Goal: Task Accomplishment & Management: Complete application form

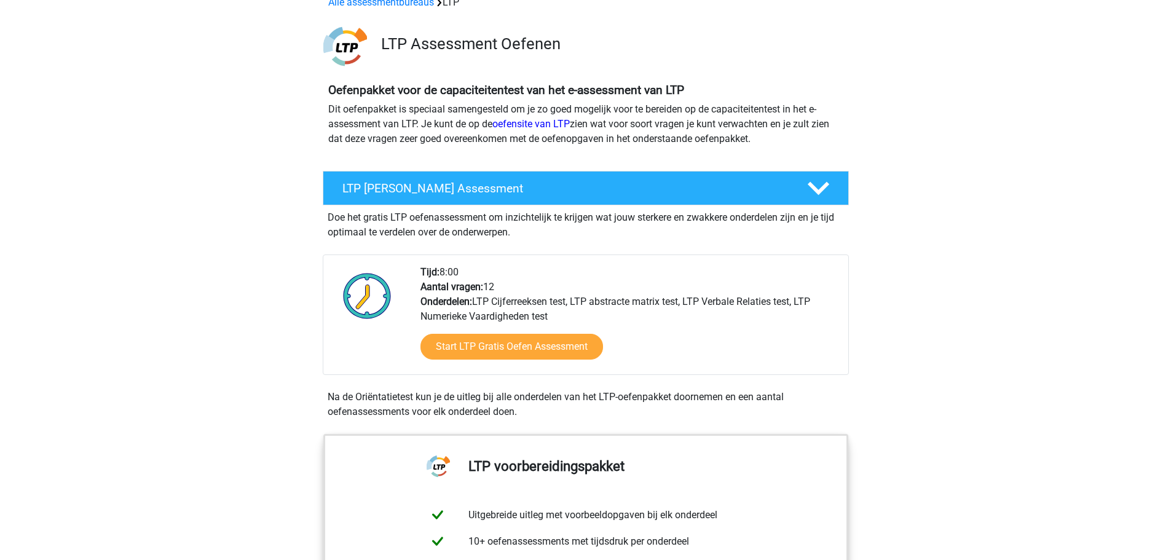
scroll to position [61, 0]
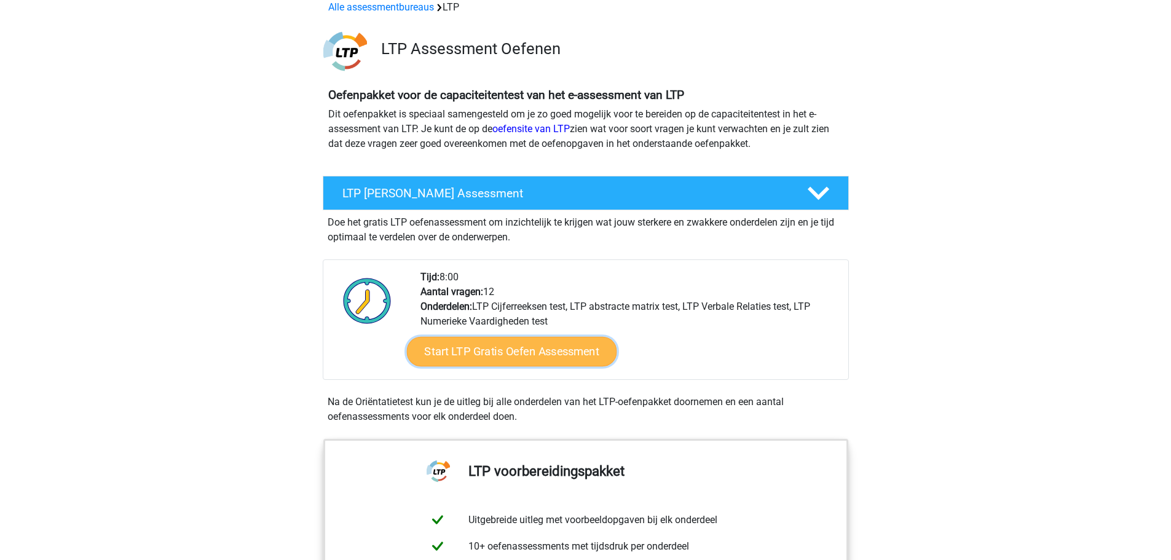
click at [480, 350] on link "Start LTP Gratis Oefen Assessment" at bounding box center [511, 351] width 210 height 29
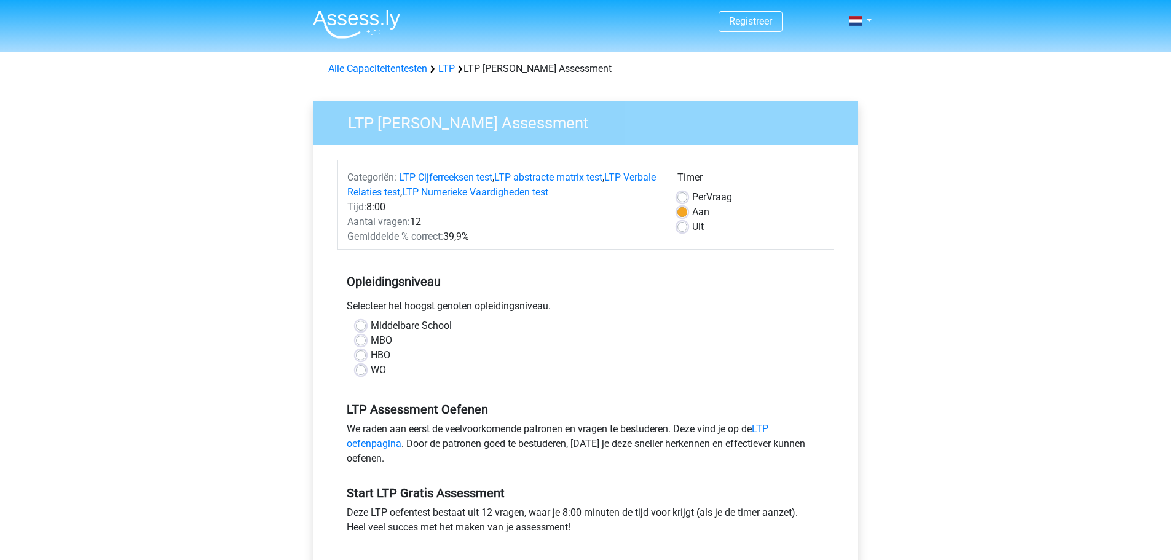
click at [371, 355] on label "HBO" at bounding box center [381, 355] width 20 height 15
click at [361, 355] on input "HBO" at bounding box center [361, 354] width 10 height 12
radio input "true"
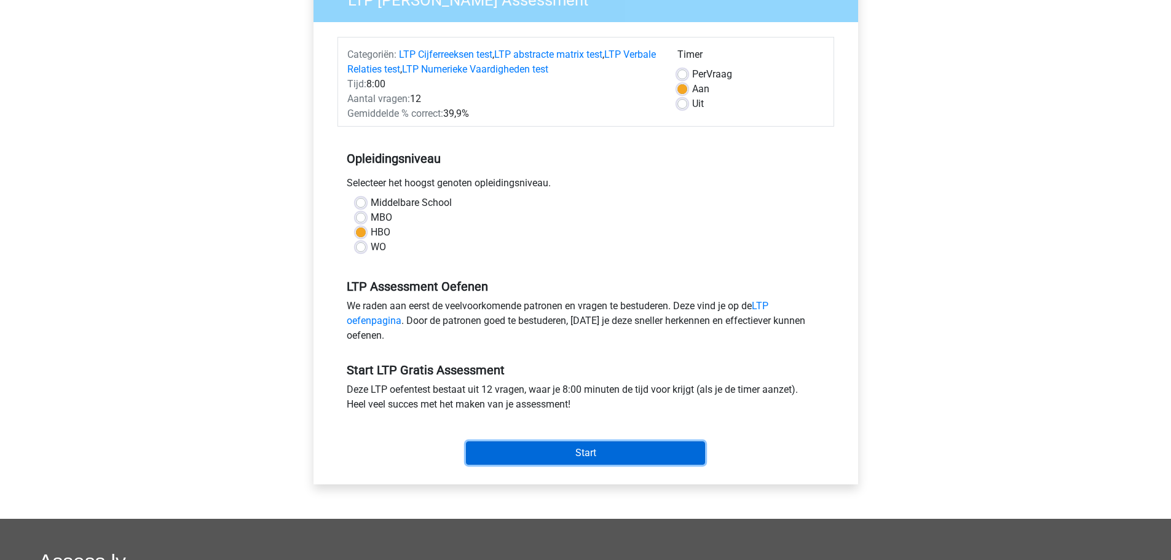
click at [559, 452] on input "Start" at bounding box center [585, 452] width 239 height 23
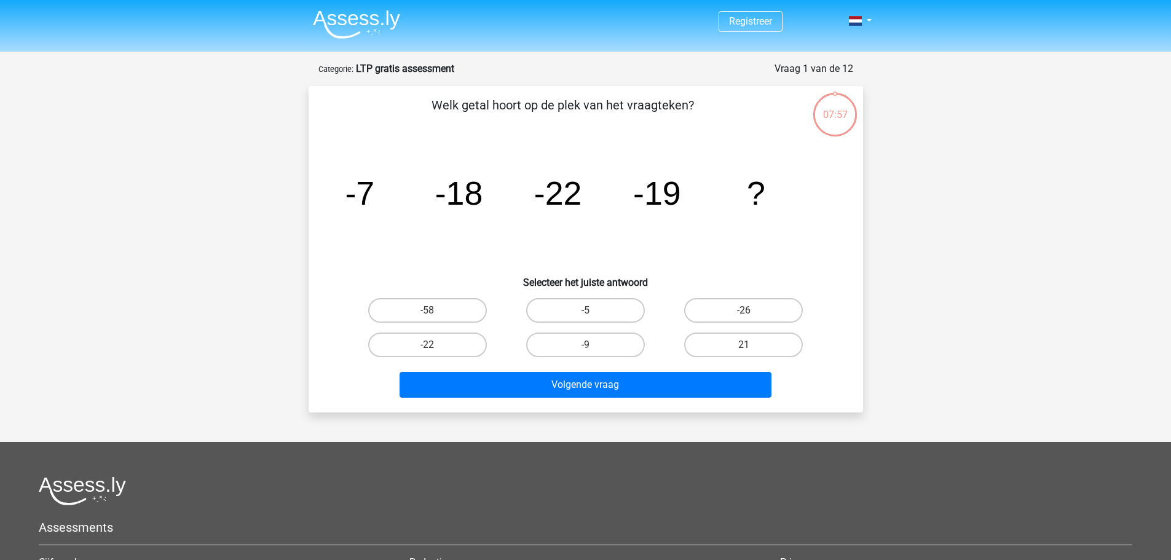
drag, startPoint x: 332, startPoint y: 184, endPoint x: 347, endPoint y: 188, distance: 15.4
click at [339, 186] on div "image/svg+xml -7 -18 -22 -19 ?" at bounding box center [585, 205] width 515 height 124
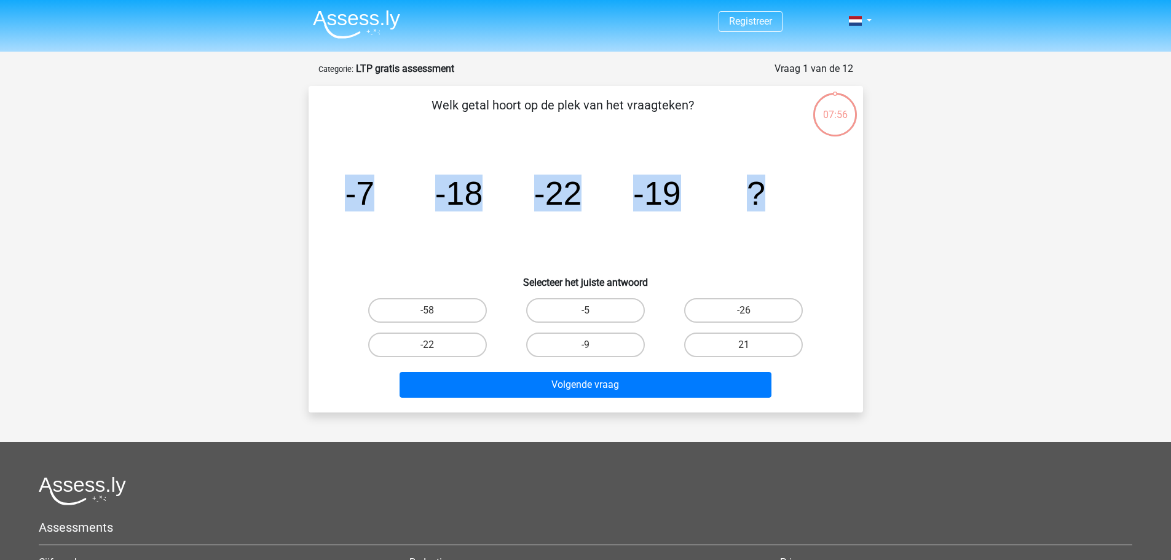
drag, startPoint x: 348, startPoint y: 189, endPoint x: 787, endPoint y: 192, distance: 438.8
click at [787, 192] on icon "image/svg+xml -7 -18 -22 -19 ?" at bounding box center [585, 205] width 495 height 124
copy g "-7 -18 -22 -19 ?"
click at [940, 262] on div "Registreer" at bounding box center [585, 383] width 1171 height 766
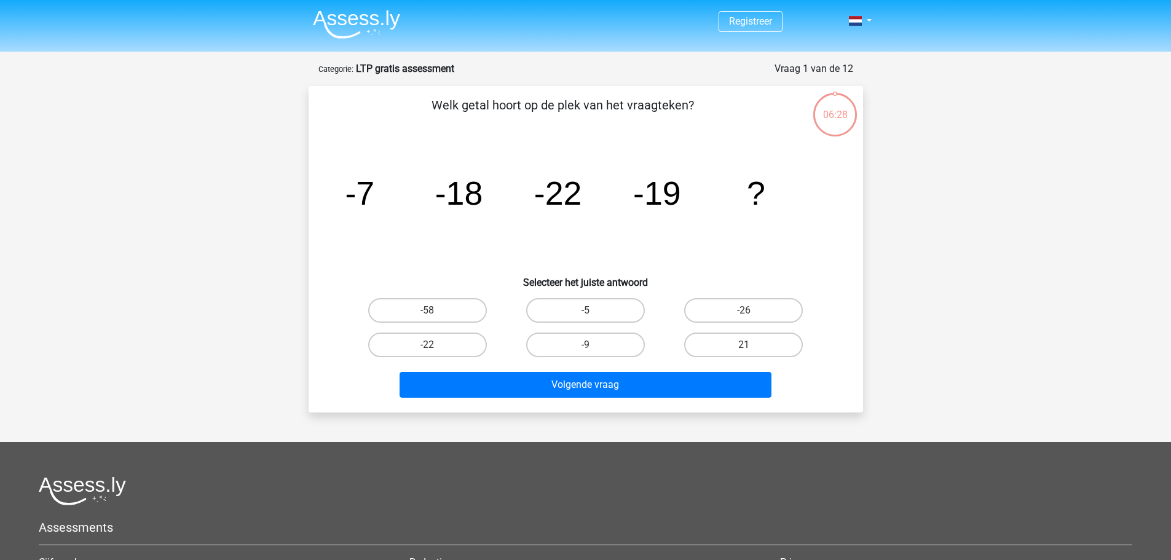
click at [431, 312] on input "-58" at bounding box center [431, 314] width 8 height 8
radio input "true"
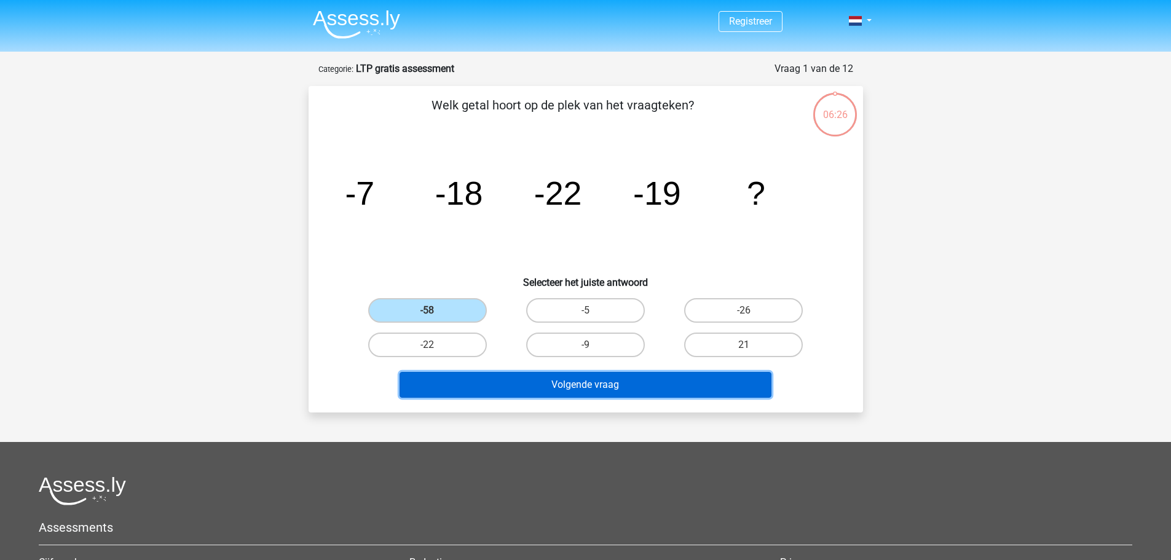
click at [573, 387] on button "Volgende vraag" at bounding box center [585, 385] width 372 height 26
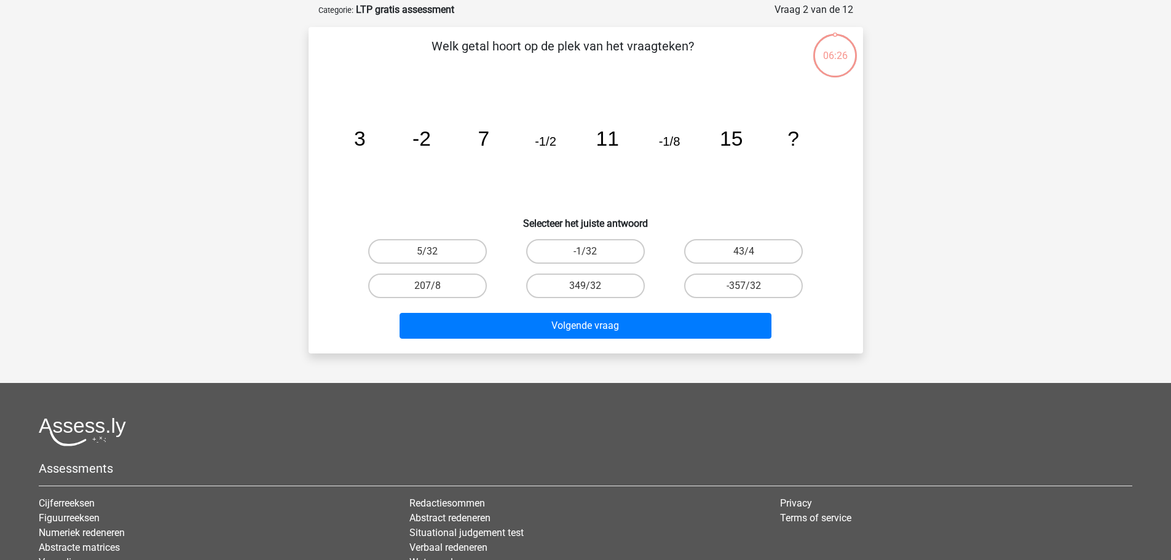
scroll to position [61, 0]
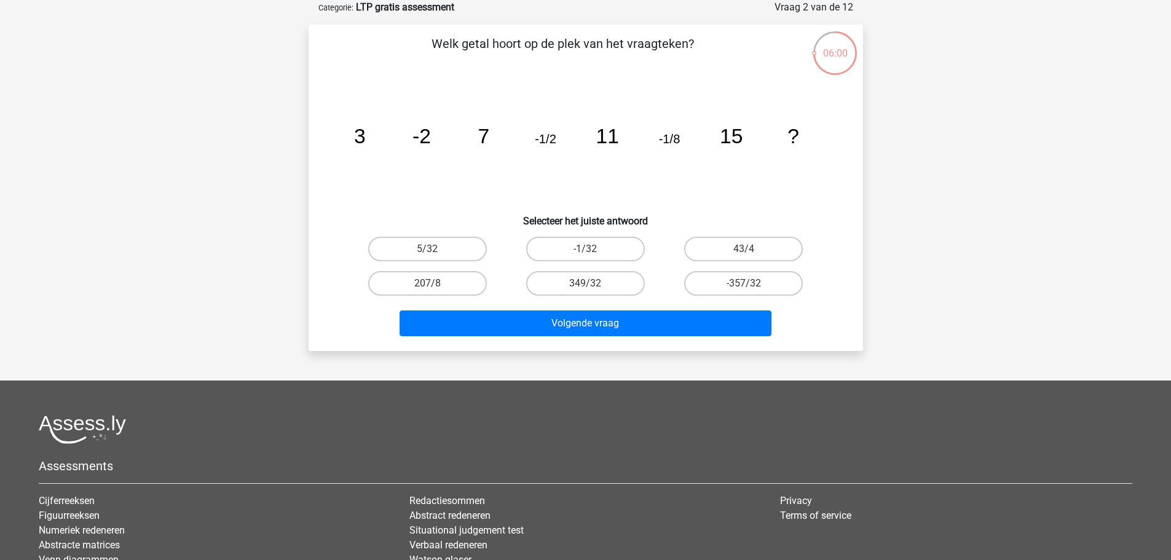
click at [590, 252] on input "-1/32" at bounding box center [589, 253] width 8 height 8
radio input "true"
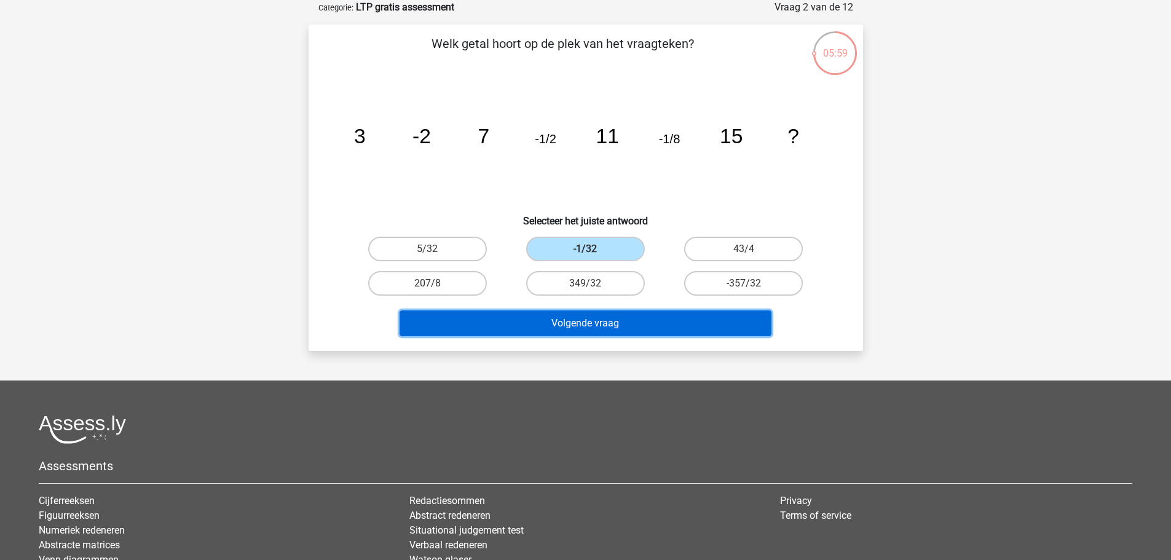
click at [589, 317] on button "Volgende vraag" at bounding box center [585, 323] width 372 height 26
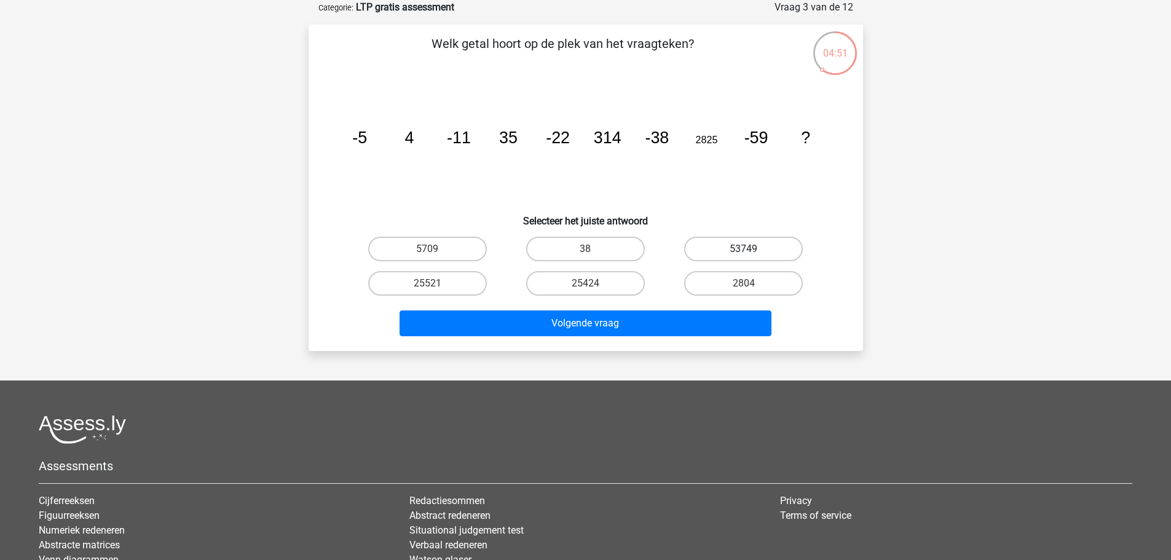
click at [737, 250] on label "53749" at bounding box center [743, 249] width 119 height 25
click at [744, 250] on input "53749" at bounding box center [748, 253] width 8 height 8
radio input "true"
click at [470, 248] on label "5709" at bounding box center [427, 249] width 119 height 25
click at [435, 249] on input "5709" at bounding box center [431, 253] width 8 height 8
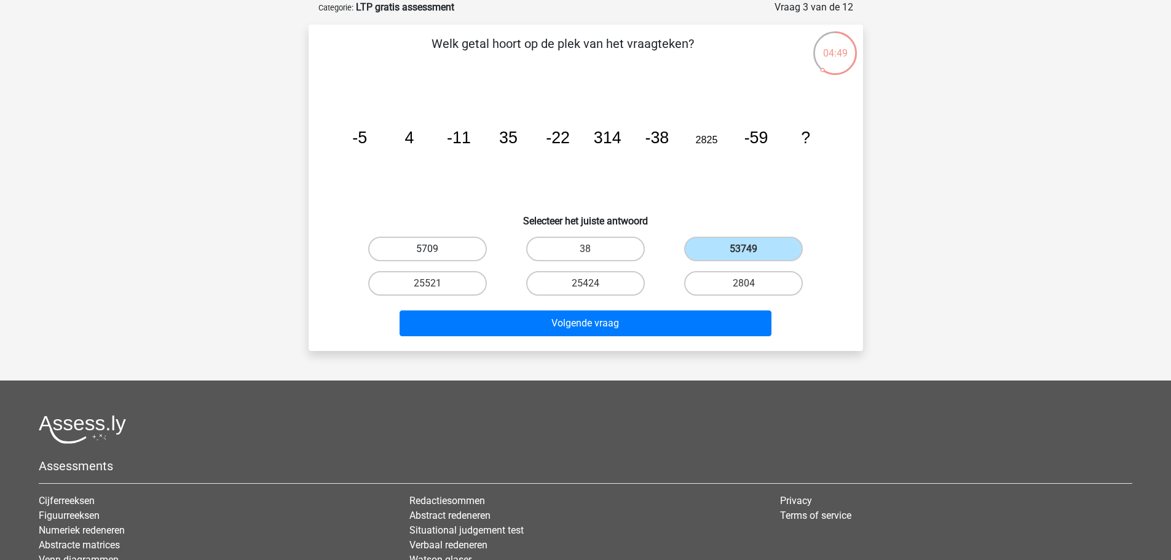
radio input "true"
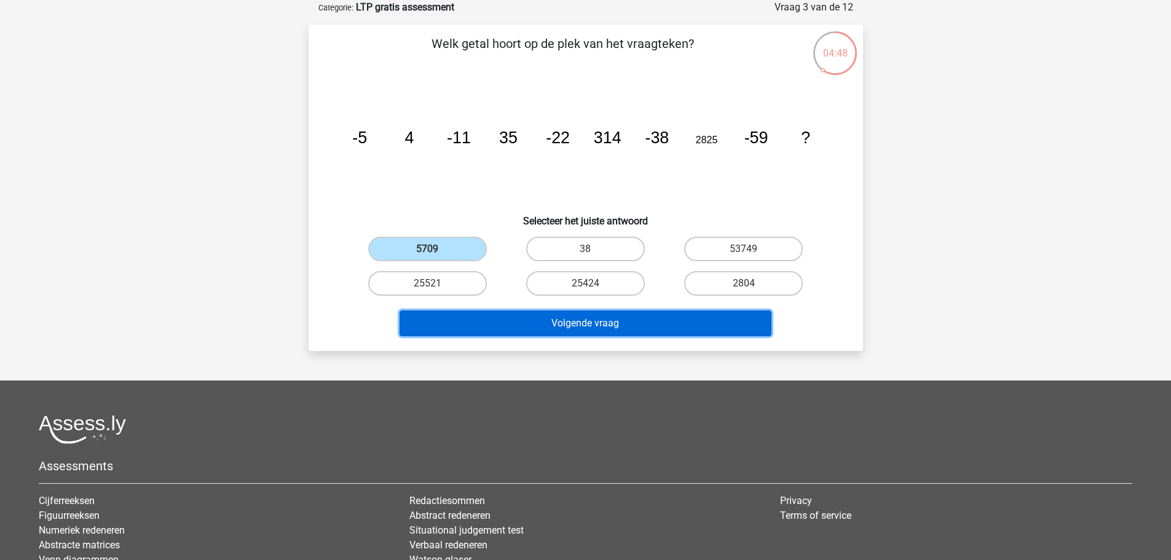
click at [576, 327] on button "Volgende vraag" at bounding box center [585, 323] width 372 height 26
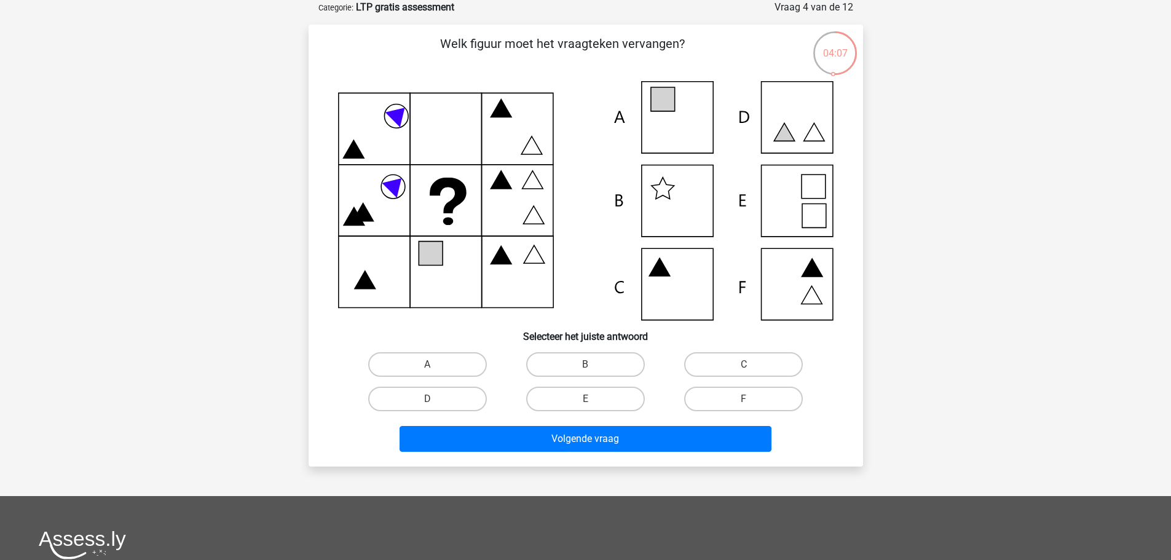
click at [676, 117] on icon at bounding box center [585, 200] width 495 height 239
click at [473, 363] on label "A" at bounding box center [427, 364] width 119 height 25
click at [435, 364] on input "A" at bounding box center [431, 368] width 8 height 8
radio input "true"
click at [623, 395] on label "E" at bounding box center [585, 399] width 119 height 25
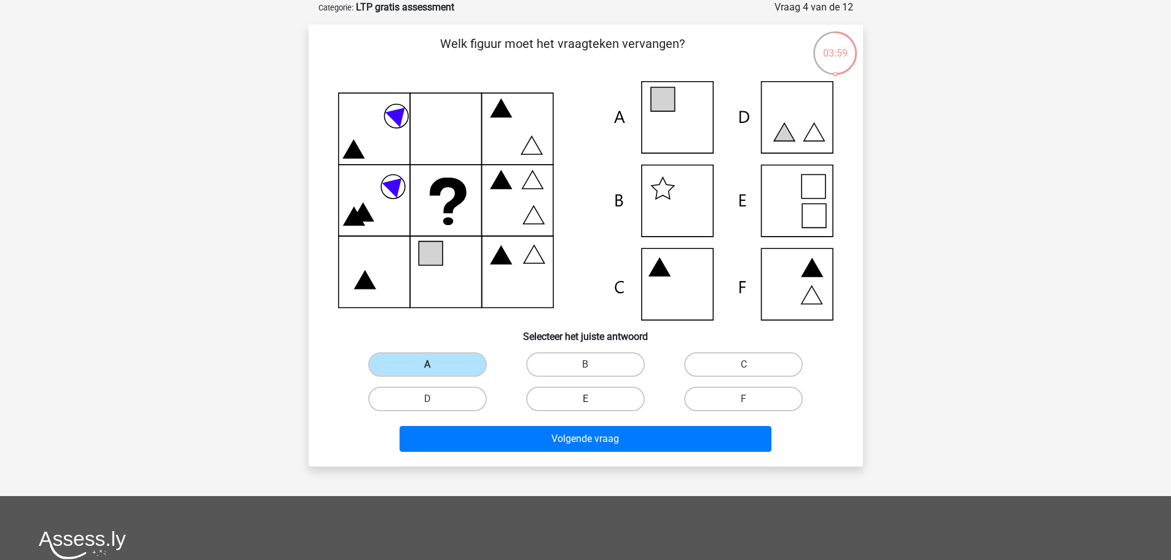
click at [593, 399] on input "E" at bounding box center [589, 403] width 8 height 8
radio input "true"
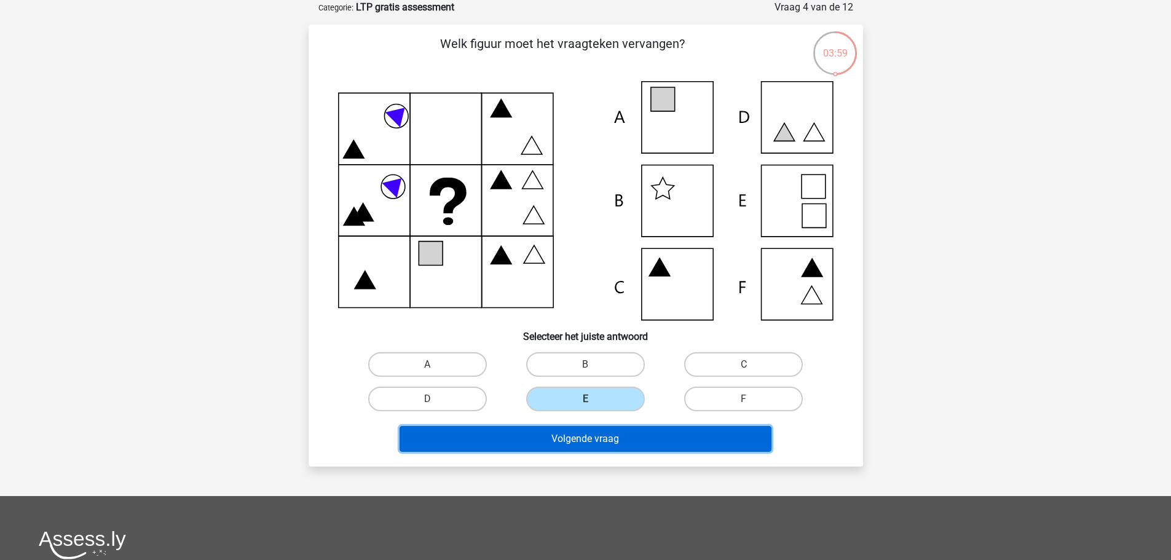
click at [577, 447] on button "Volgende vraag" at bounding box center [585, 439] width 372 height 26
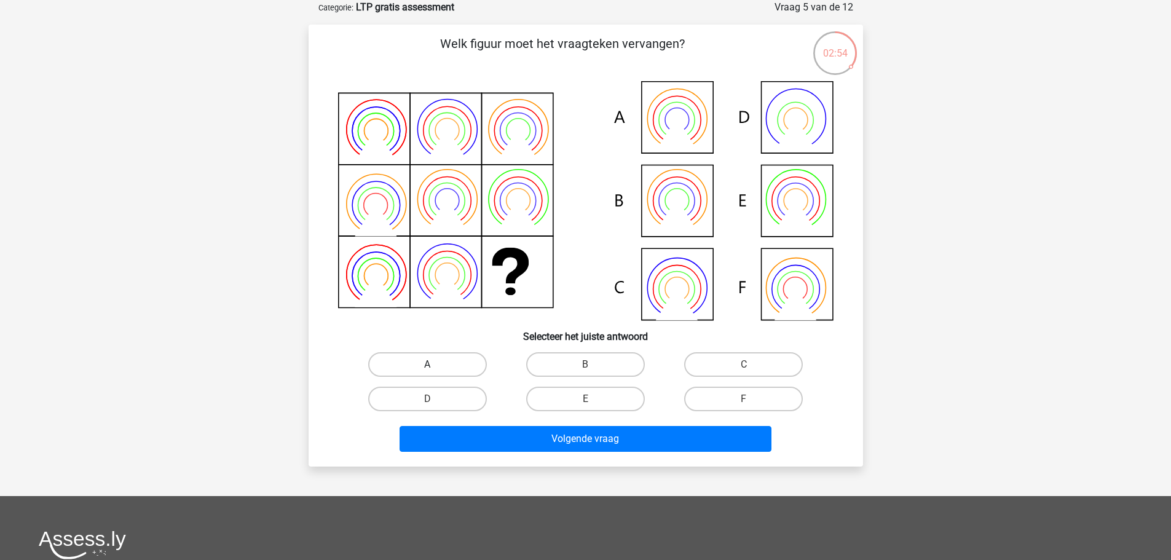
click at [457, 358] on label "A" at bounding box center [427, 364] width 119 height 25
click at [435, 364] on input "A" at bounding box center [431, 368] width 8 height 8
radio input "true"
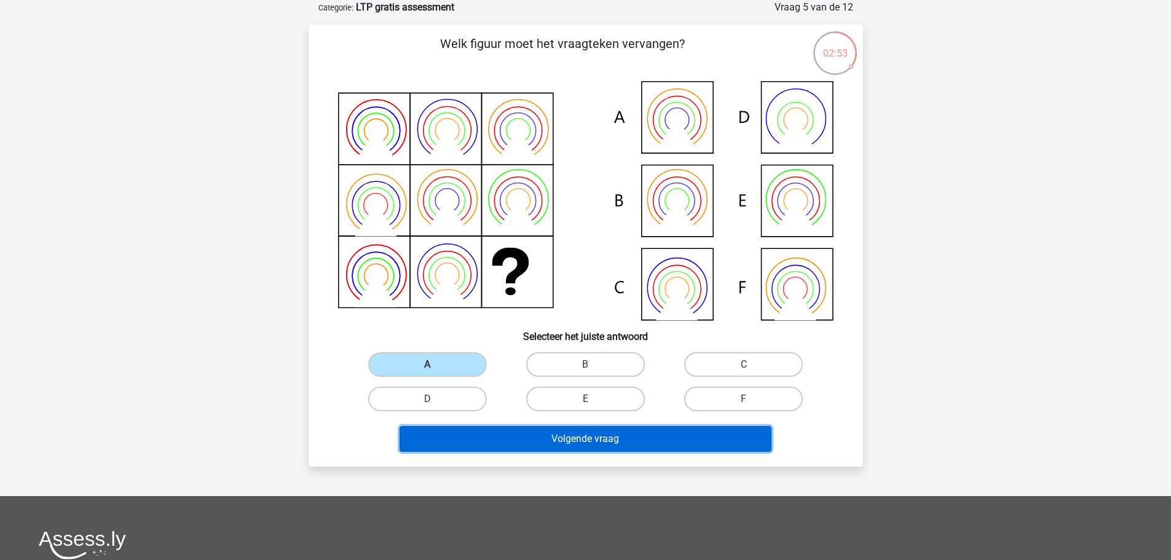
click at [560, 444] on button "Volgende vraag" at bounding box center [585, 439] width 372 height 26
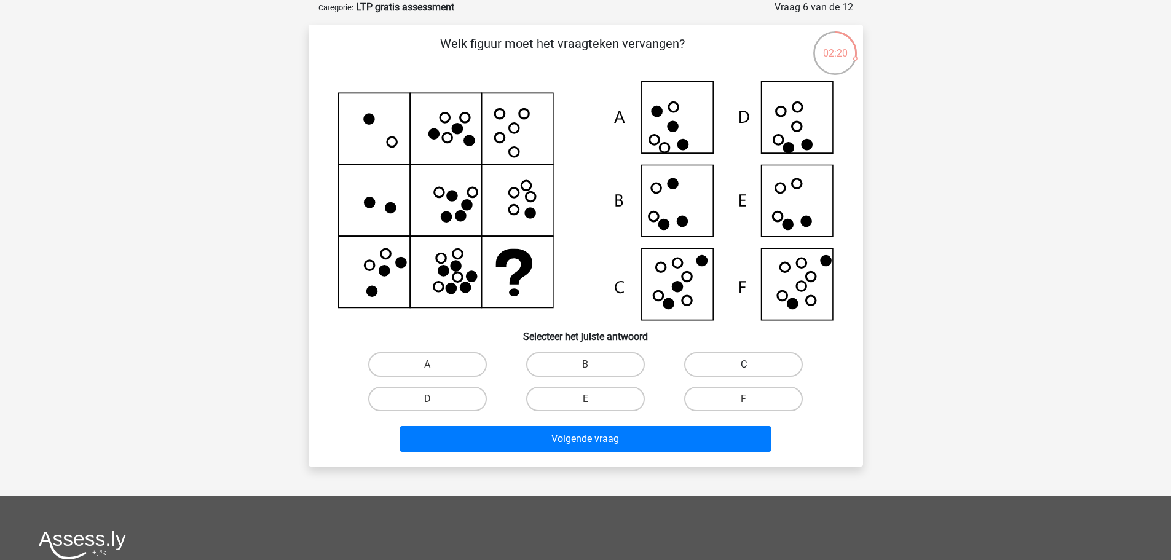
click at [729, 366] on label "C" at bounding box center [743, 364] width 119 height 25
click at [744, 366] on input "C" at bounding box center [748, 368] width 8 height 8
radio input "true"
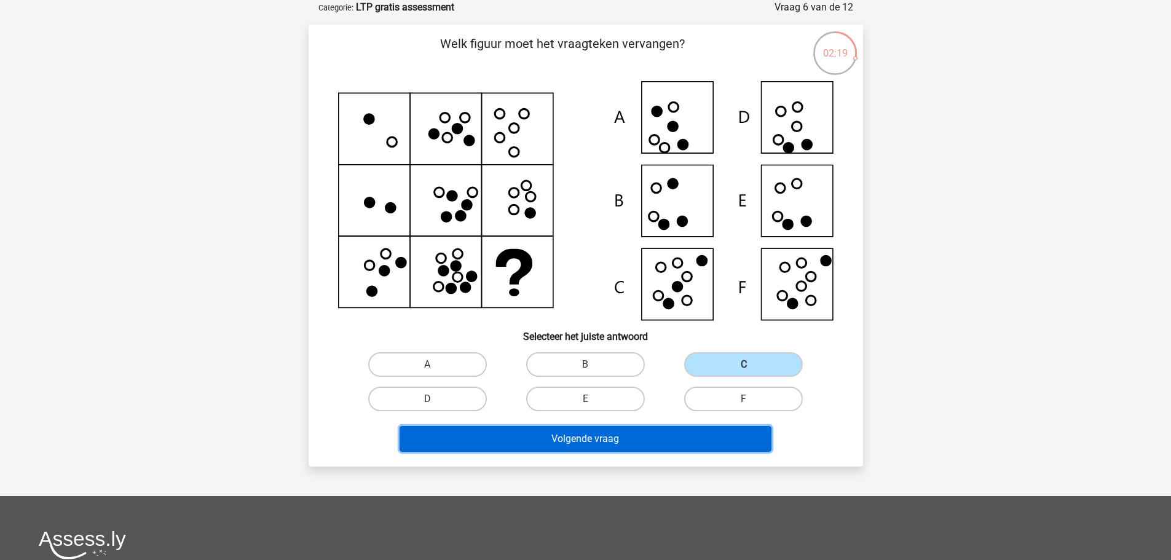
click at [630, 441] on button "Volgende vraag" at bounding box center [585, 439] width 372 height 26
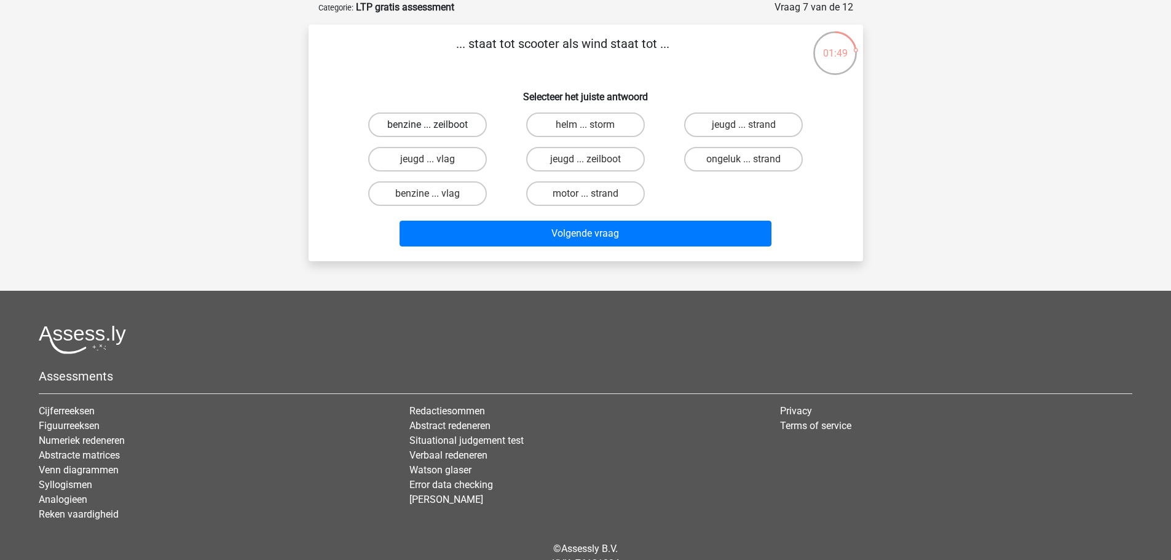
click at [452, 122] on label "benzine ... zeilboot" at bounding box center [427, 124] width 119 height 25
click at [435, 125] on input "benzine ... zeilboot" at bounding box center [431, 129] width 8 height 8
radio input "true"
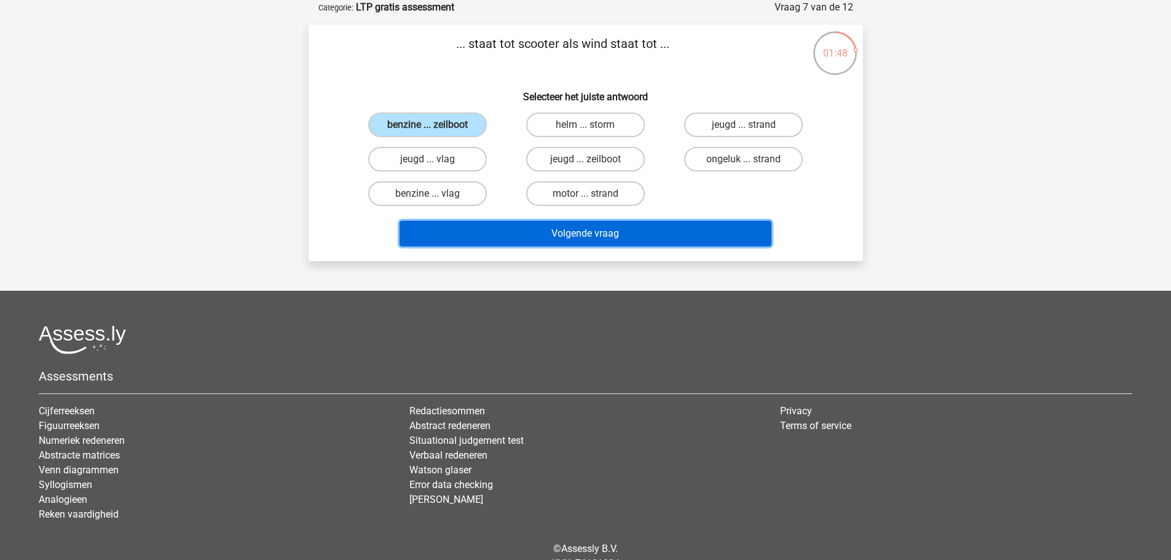
click at [594, 230] on button "Volgende vraag" at bounding box center [585, 234] width 372 height 26
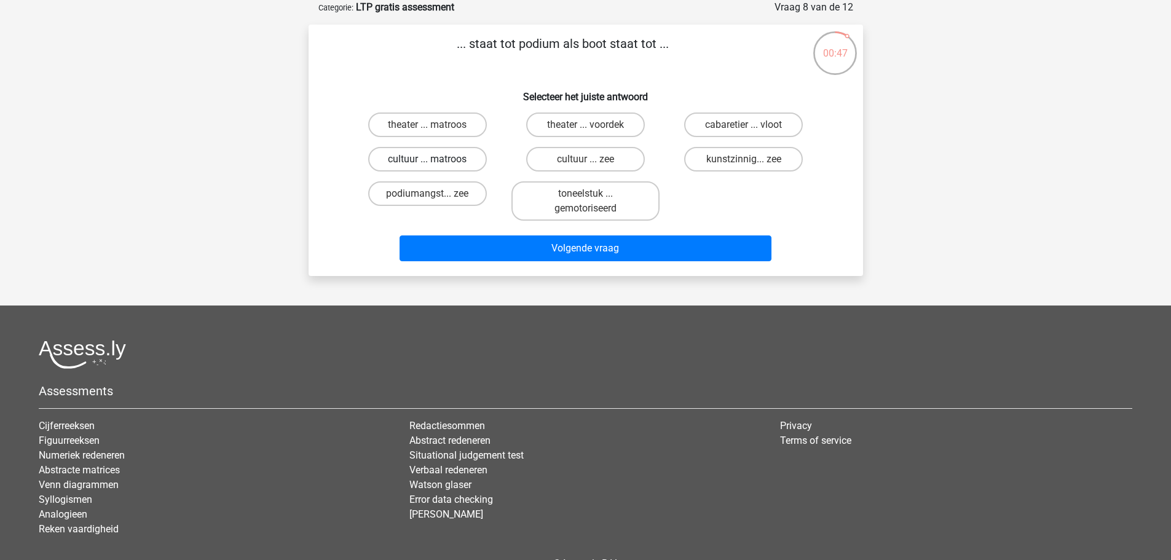
click at [445, 160] on label "cultuur ... matroos" at bounding box center [427, 159] width 119 height 25
click at [435, 160] on input "cultuur ... matroos" at bounding box center [431, 163] width 8 height 8
radio input "true"
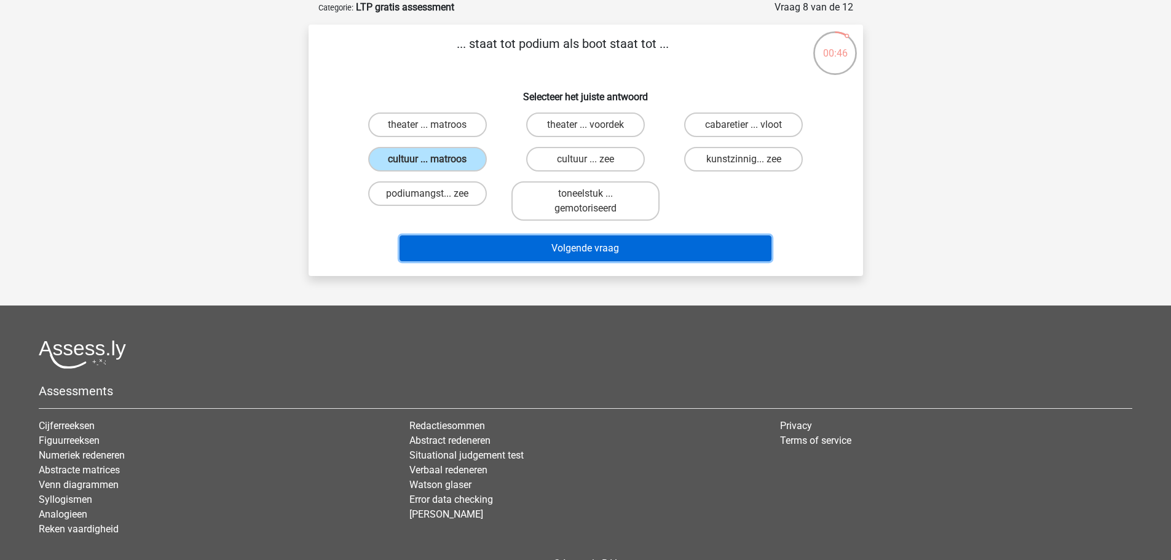
click at [614, 249] on button "Volgende vraag" at bounding box center [585, 248] width 372 height 26
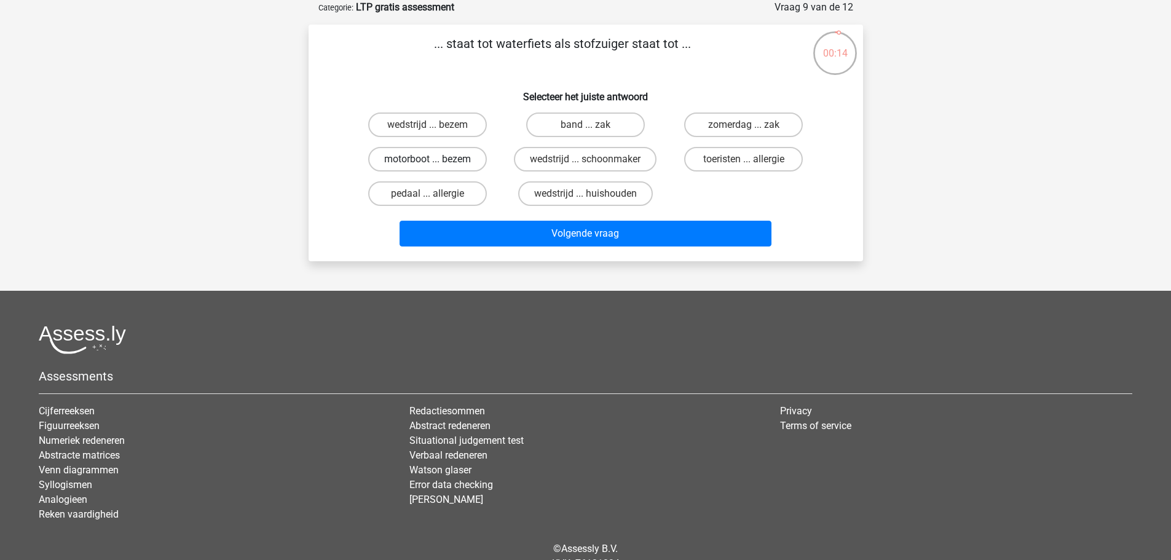
click at [443, 161] on label "motorboot ... bezem" at bounding box center [427, 159] width 119 height 25
click at [435, 161] on input "motorboot ... bezem" at bounding box center [431, 163] width 8 height 8
radio input "true"
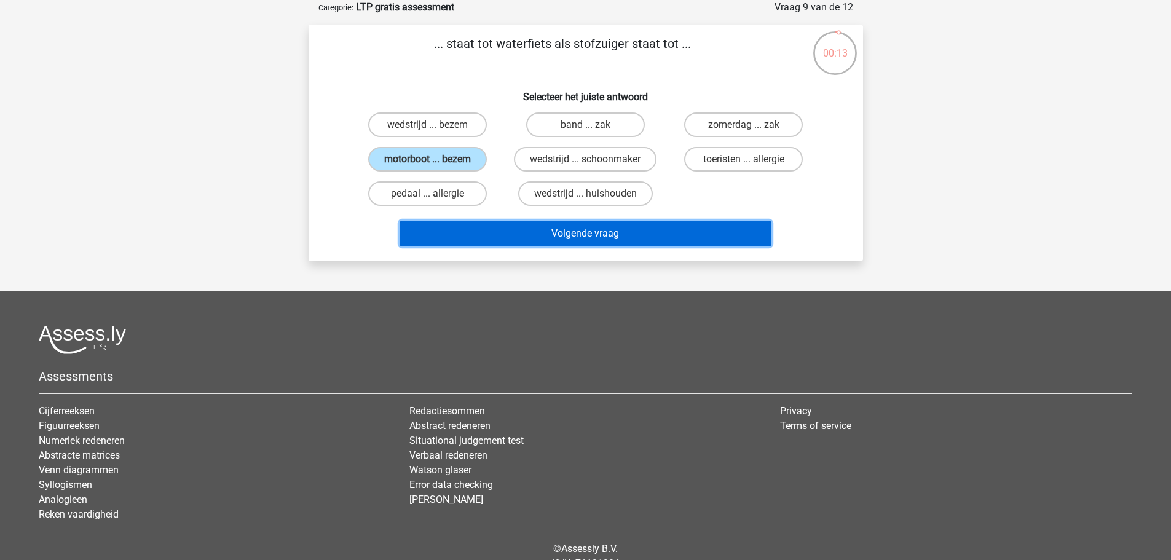
click at [586, 232] on button "Volgende vraag" at bounding box center [585, 234] width 372 height 26
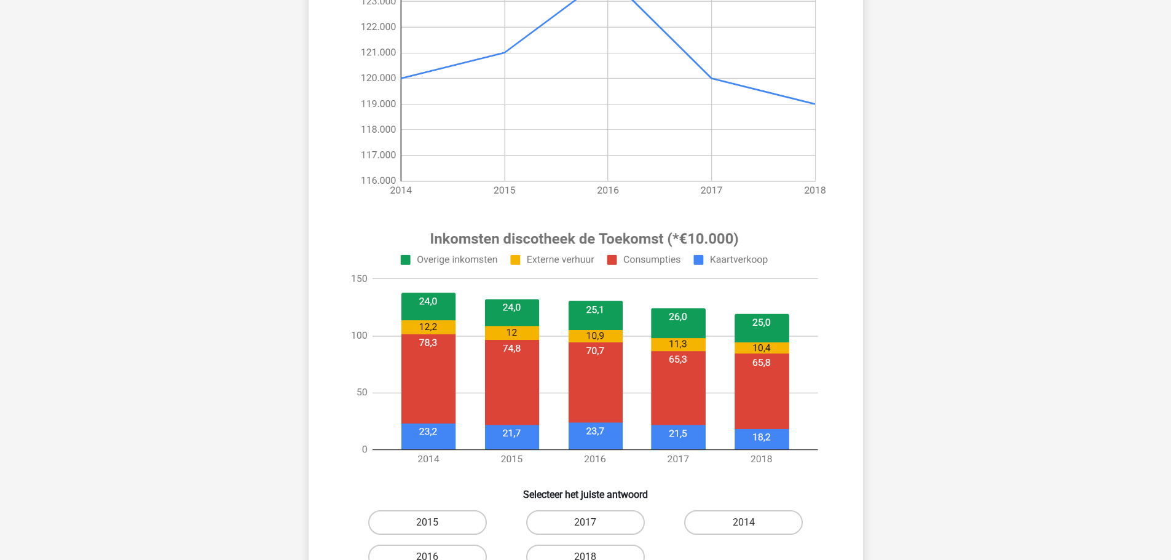
scroll to position [246, 0]
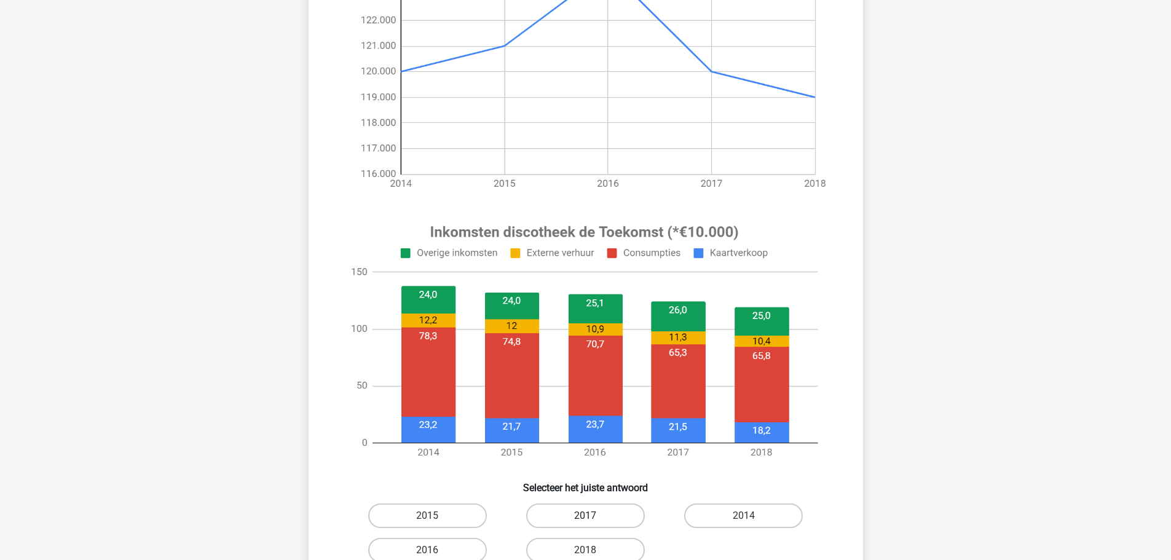
click at [600, 517] on label "2017" at bounding box center [585, 515] width 119 height 25
click at [593, 517] on input "2017" at bounding box center [589, 520] width 8 height 8
radio input "true"
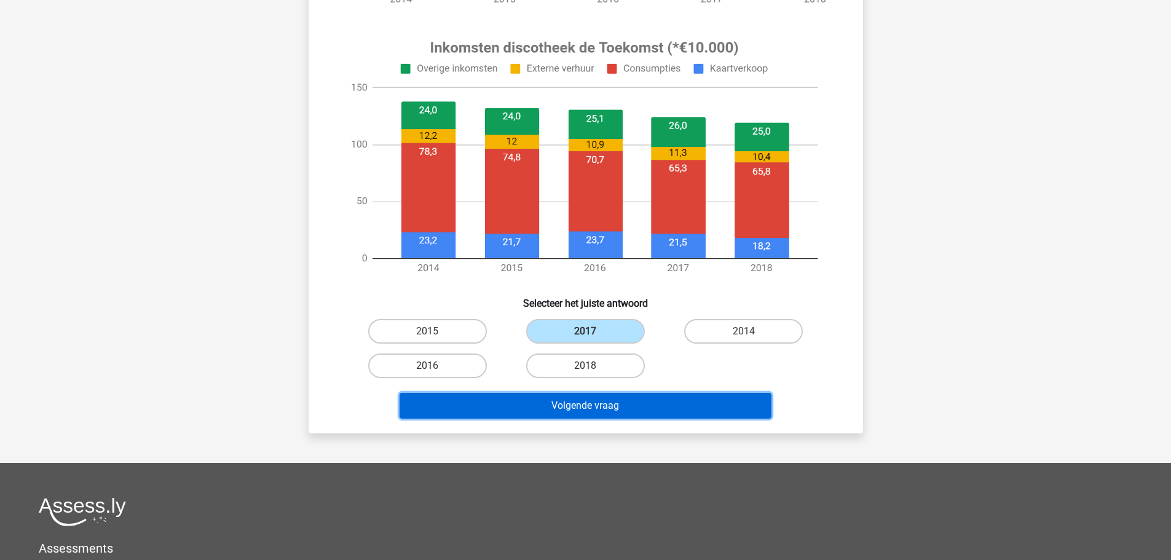
click at [668, 409] on button "Volgende vraag" at bounding box center [585, 406] width 372 height 26
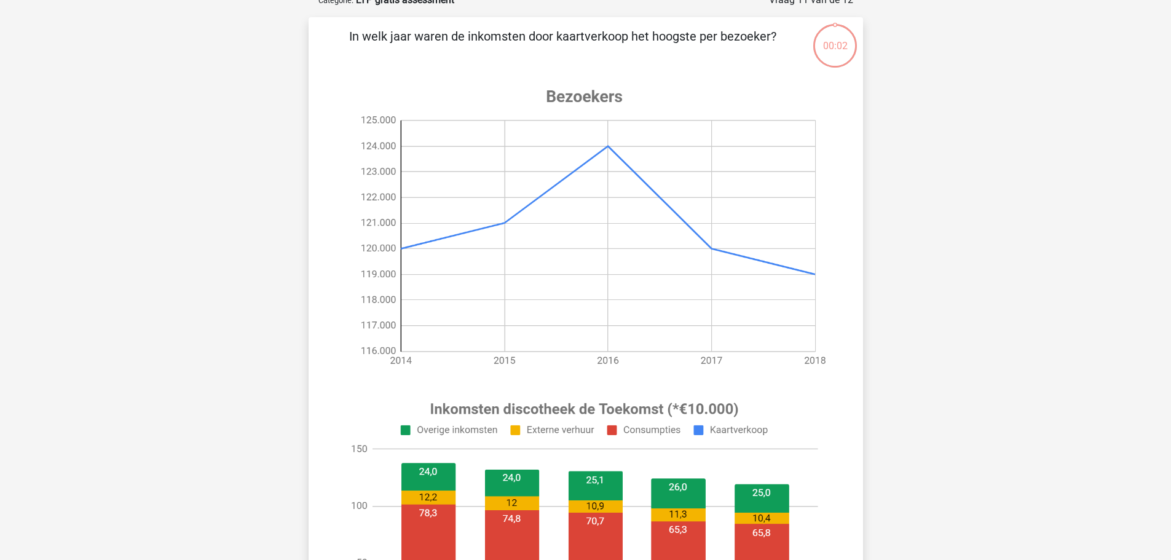
scroll to position [61, 0]
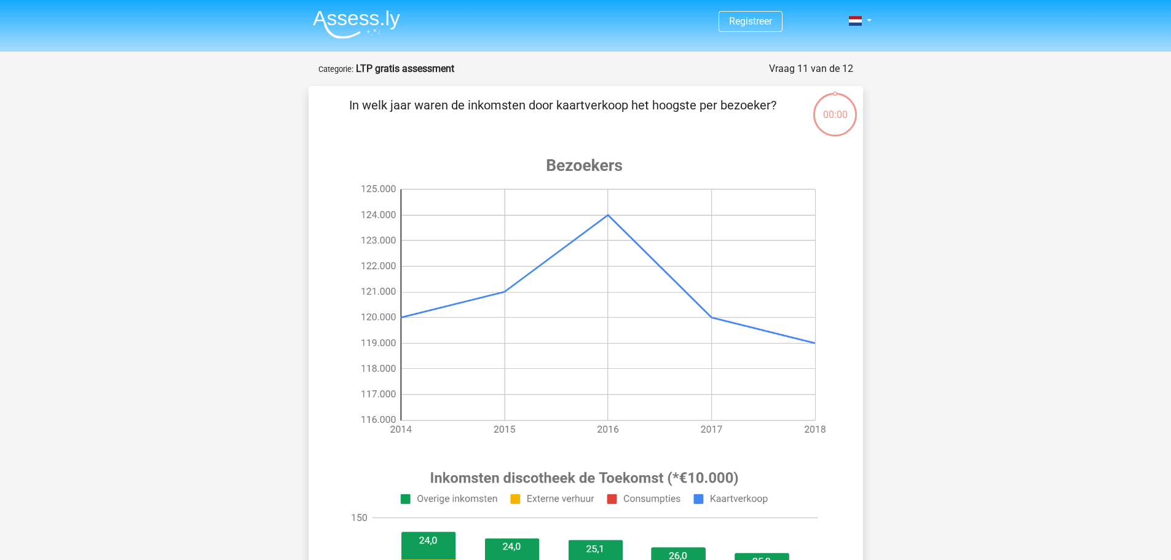
scroll to position [61, 0]
